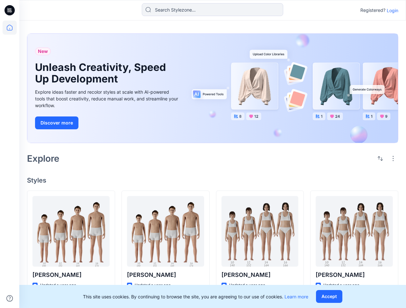
click at [203, 154] on div "Explore" at bounding box center [212, 158] width 371 height 15
click at [10, 10] on icon at bounding box center [10, 10] width 3 height 0
click at [10, 28] on icon at bounding box center [10, 28] width 14 height 14
click at [10, 299] on icon at bounding box center [9, 299] width 6 height 6
click at [212, 10] on input at bounding box center [212, 9] width 141 height 13
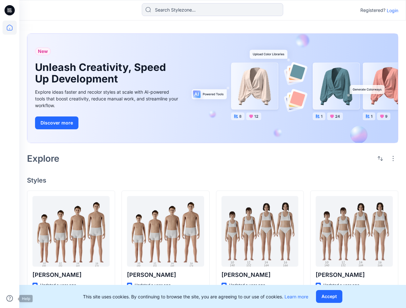
click at [392, 10] on p "Login" at bounding box center [393, 10] width 12 height 7
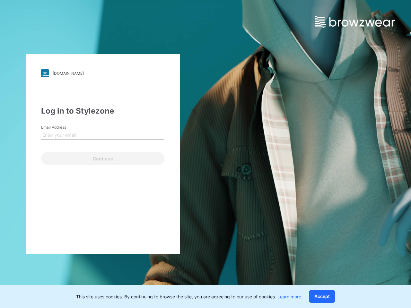
click at [380, 159] on div "[DOMAIN_NAME] Loading... Log in to Stylezone Email Address Continue" at bounding box center [205, 154] width 411 height 308
click at [393, 159] on div "[DOMAIN_NAME] Loading... Log in to Stylezone Email Address Continue" at bounding box center [205, 154] width 411 height 308
click at [71, 275] on div "[DOMAIN_NAME] Loading... Log in to Stylezone Email Address Email is required Co…" at bounding box center [103, 154] width 206 height 308
click at [165, 275] on div "[DOMAIN_NAME] Loading... Log in to Stylezone Email Address Email is required Co…" at bounding box center [103, 154] width 206 height 308
